Goal: Task Accomplishment & Management: Complete application form

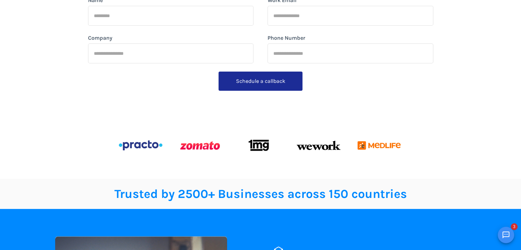
scroll to position [103, 0]
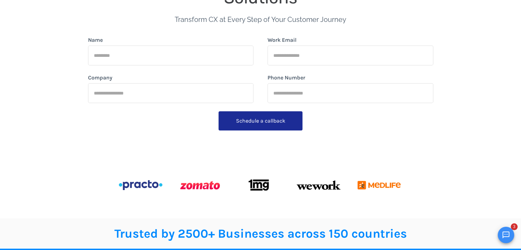
click at [187, 45] on div "Name" at bounding box center [171, 50] width 166 height 29
click at [186, 49] on input "Name" at bounding box center [171, 56] width 166 height 20
type input "**********"
click at [287, 59] on input "Work Email" at bounding box center [351, 56] width 166 height 20
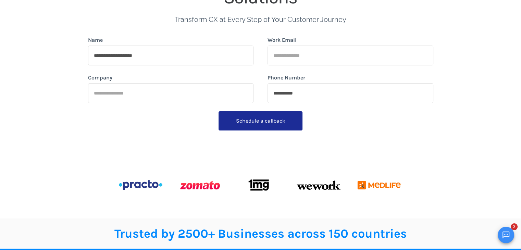
click at [190, 92] on input "Company" at bounding box center [171, 93] width 166 height 20
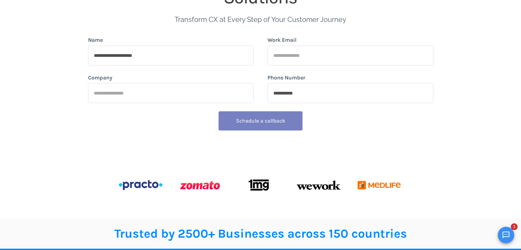
click at [238, 117] on button "Schedule a callback" at bounding box center [261, 120] width 84 height 19
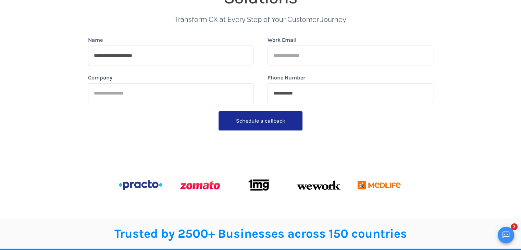
click at [287, 55] on input "Work Email" at bounding box center [351, 56] width 166 height 20
type input "**********"
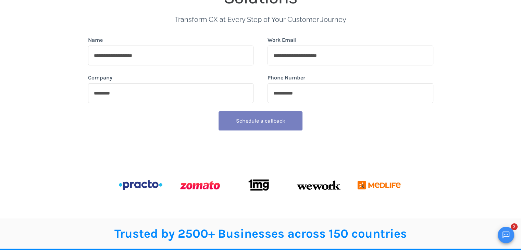
type input "*********"
click at [269, 123] on button "Schedule a callback" at bounding box center [261, 120] width 84 height 19
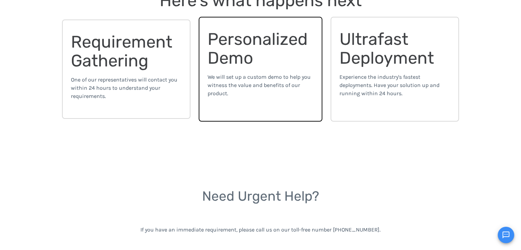
scroll to position [206, 0]
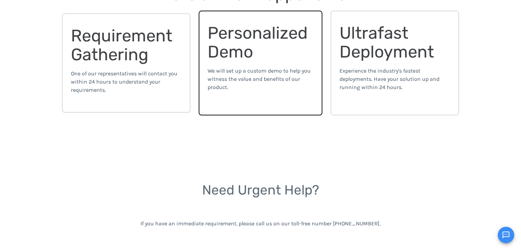
click at [158, 73] on span "One of our representatives will contact you within 24 hours to understand your …" at bounding box center [124, 81] width 107 height 23
click at [244, 69] on span "We will set up a custom demo to help you witness the value and benefits of our …" at bounding box center [259, 79] width 103 height 23
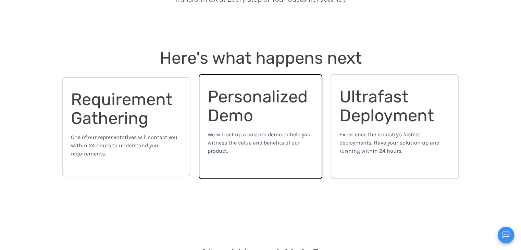
scroll to position [0, 0]
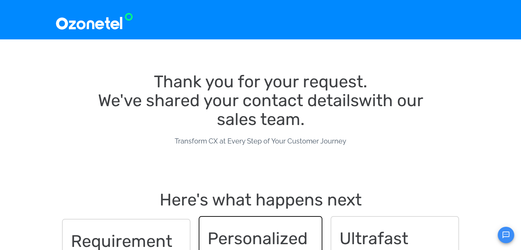
click at [255, 123] on span "with our sales team." at bounding box center [322, 109] width 211 height 39
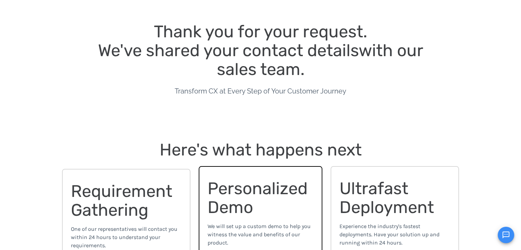
scroll to position [137, 0]
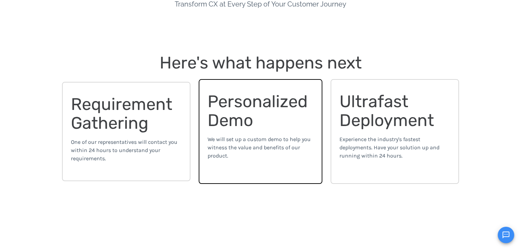
click at [352, 124] on span "Ultrafast Deployment" at bounding box center [387, 111] width 95 height 39
click at [232, 133] on div "We will set up a custom demo to help you witness the value and benefits of our …" at bounding box center [261, 148] width 106 height 36
click at [175, 124] on div "Requirement Gathering" at bounding box center [126, 114] width 111 height 38
click at [389, 118] on span "Ultrafast Deployment" at bounding box center [387, 111] width 95 height 39
click at [367, 111] on span "Ultrafast Deployment" at bounding box center [387, 111] width 95 height 39
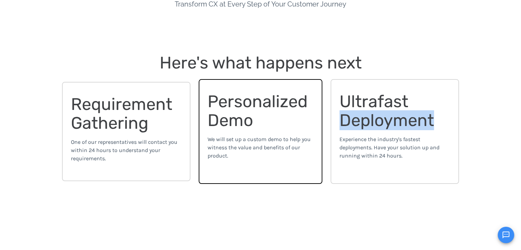
click at [367, 111] on span "Ultrafast Deployment" at bounding box center [387, 111] width 95 height 39
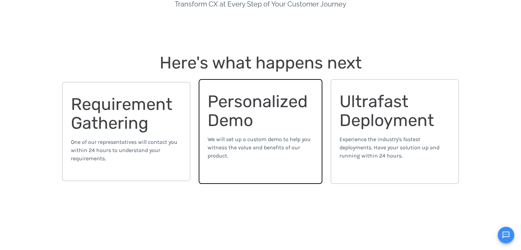
click at [383, 85] on div "Ultrafast Deployment Experience the industry's fastest deployments. Have your s…" at bounding box center [395, 131] width 129 height 105
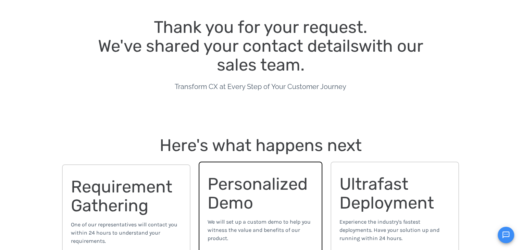
scroll to position [0, 0]
